Goal: Navigation & Orientation: Find specific page/section

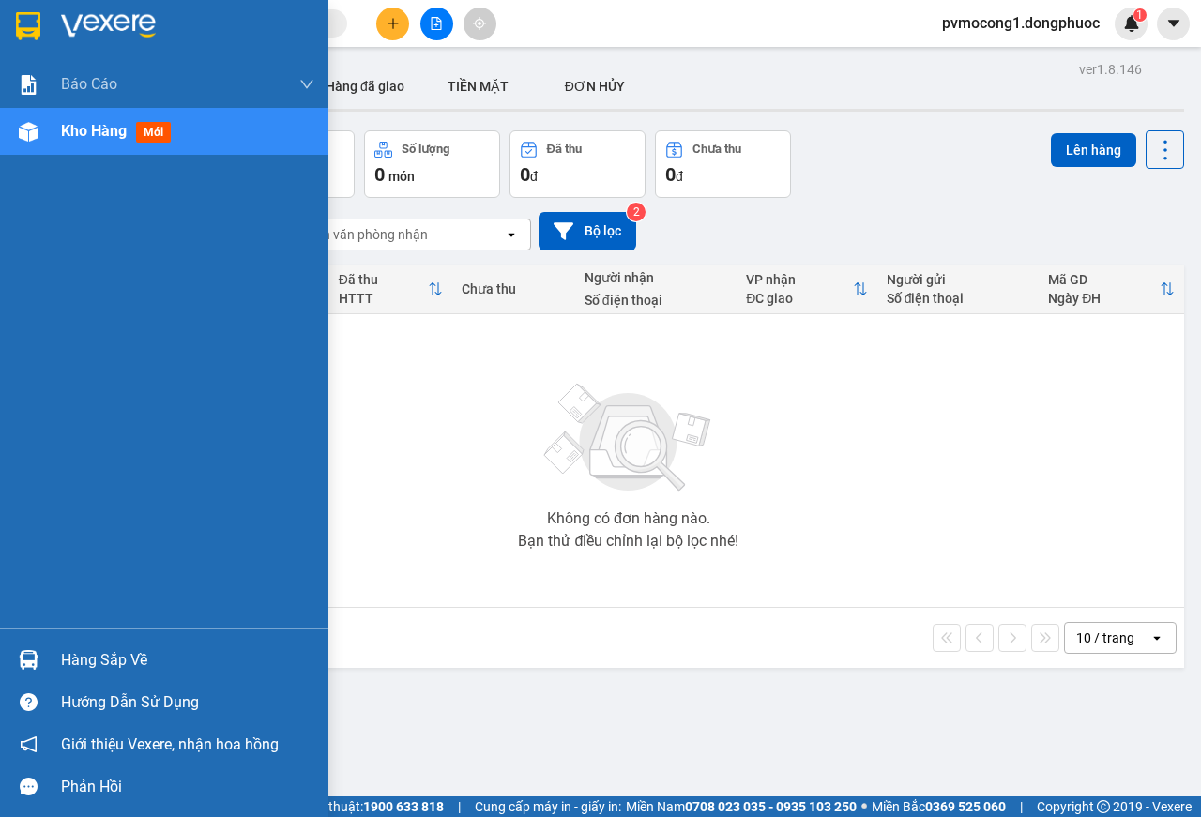
click at [127, 657] on div "Hàng sắp về" at bounding box center [187, 660] width 253 height 28
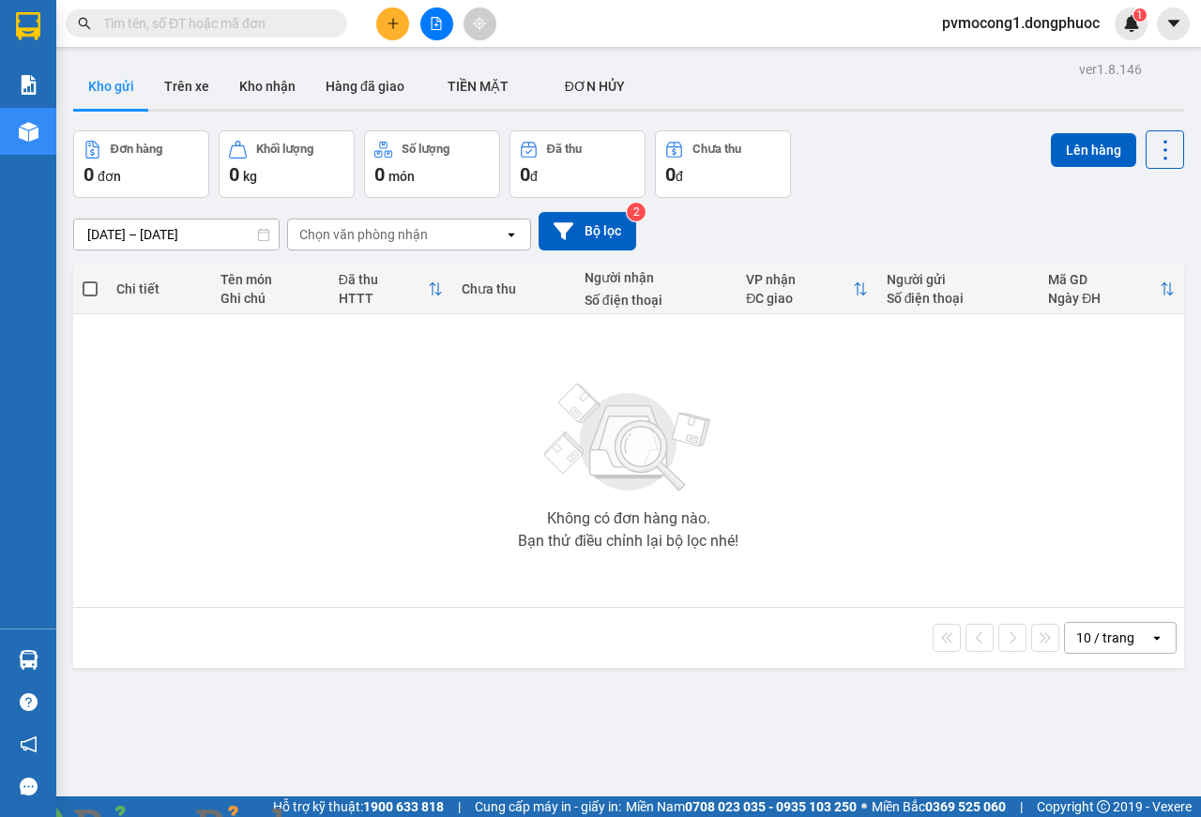
click at [381, 418] on section "Kết quả tìm kiếm ( 0 ) Bộ lọc No Data pvmocong1.dongphuoc 1 Báo cáo Mẫu 1: Báo …" at bounding box center [600, 408] width 1201 height 817
click at [345, 816] on img at bounding box center [339, 828] width 11 height 11
click at [253, 80] on button "Kho nhận" at bounding box center [267, 86] width 86 height 45
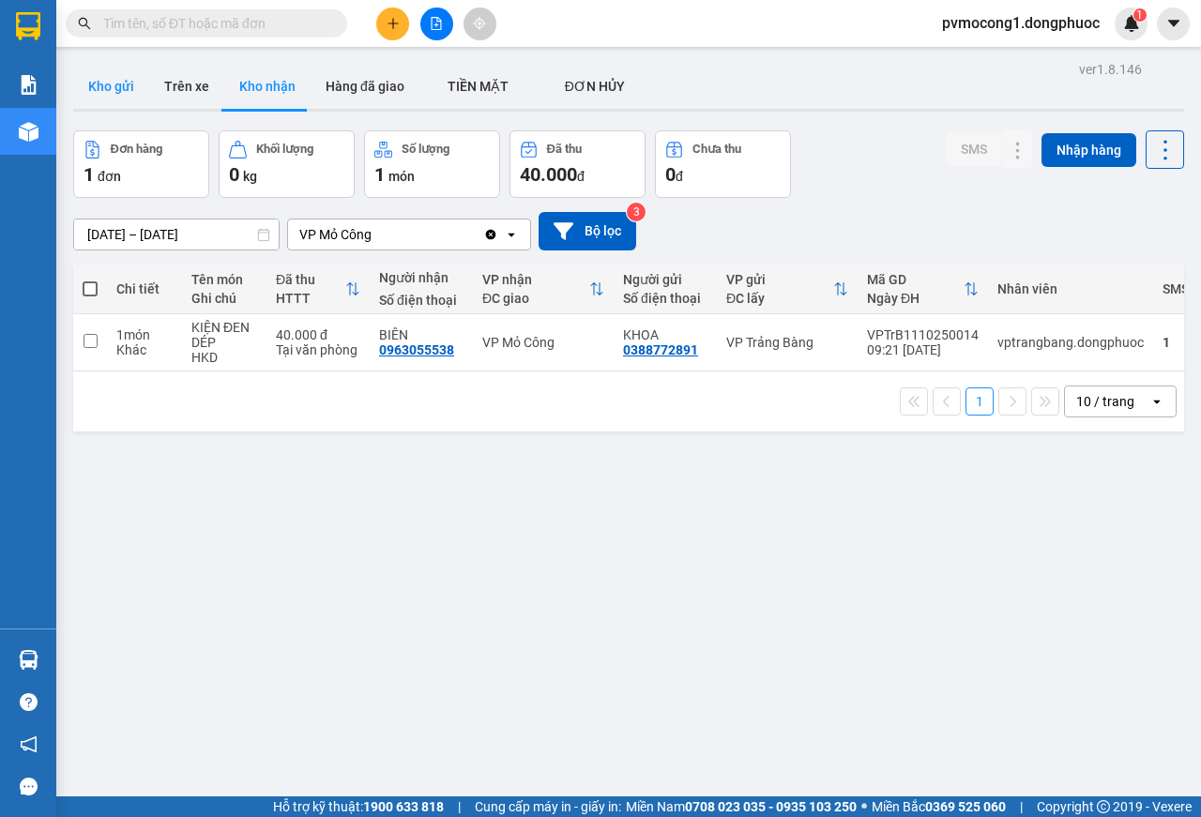
click at [100, 77] on button "Kho gửi" at bounding box center [111, 86] width 76 height 45
